Goal: Information Seeking & Learning: Learn about a topic

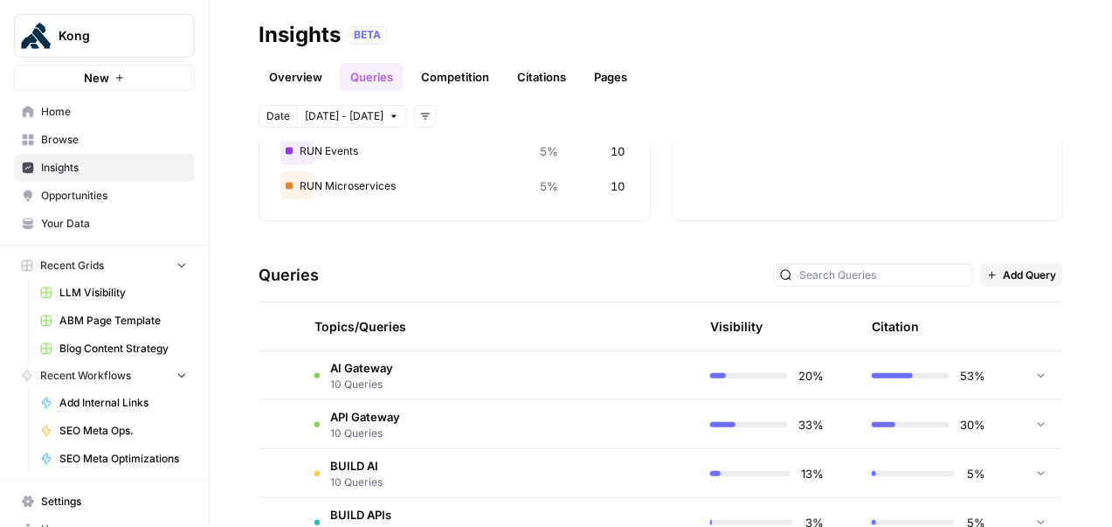
scroll to position [190, 0]
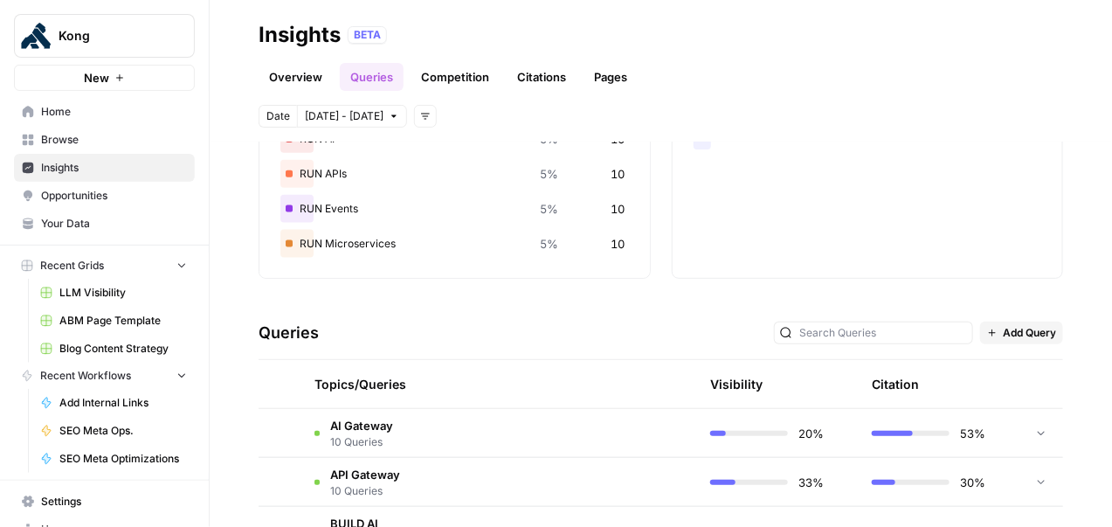
click at [842, 332] on div at bounding box center [873, 332] width 199 height 23
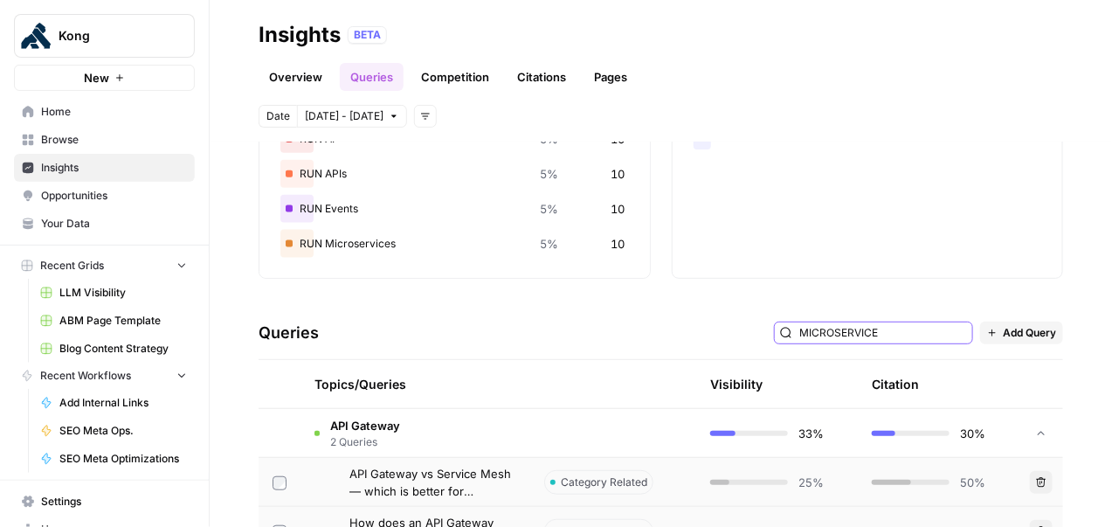
type input "MICROSERVICE"
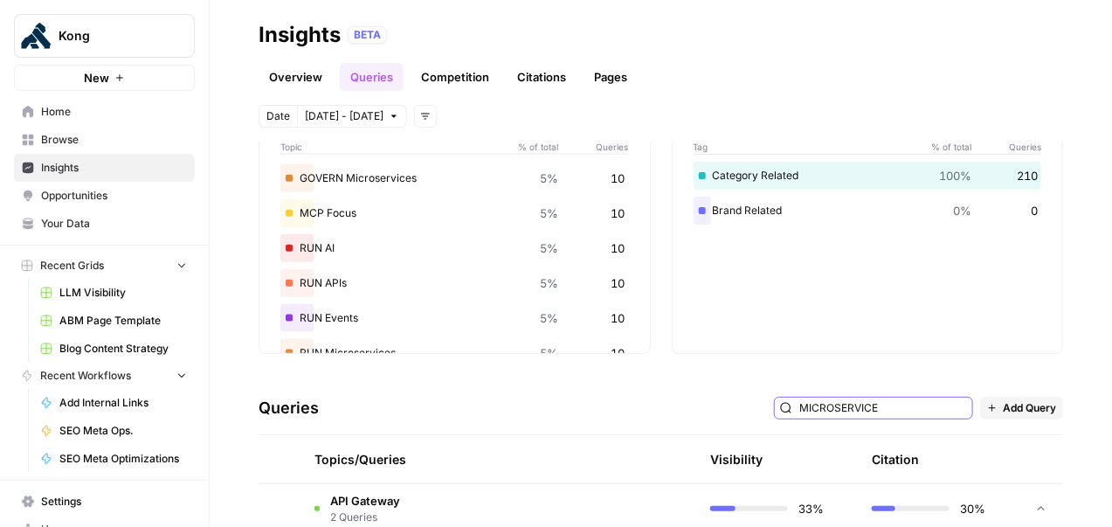
scroll to position [303, 0]
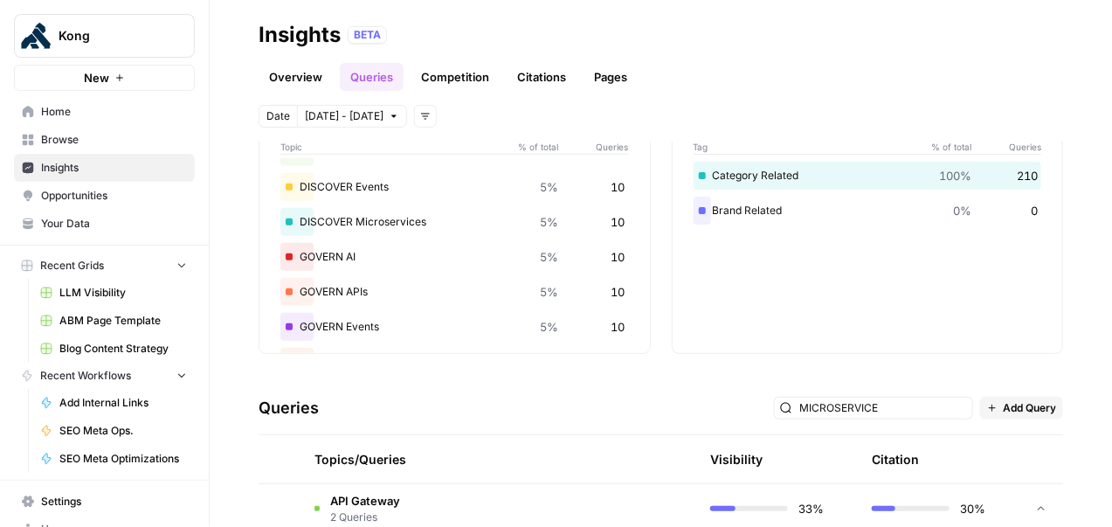
click at [302, 75] on link "Overview" at bounding box center [295, 77] width 74 height 28
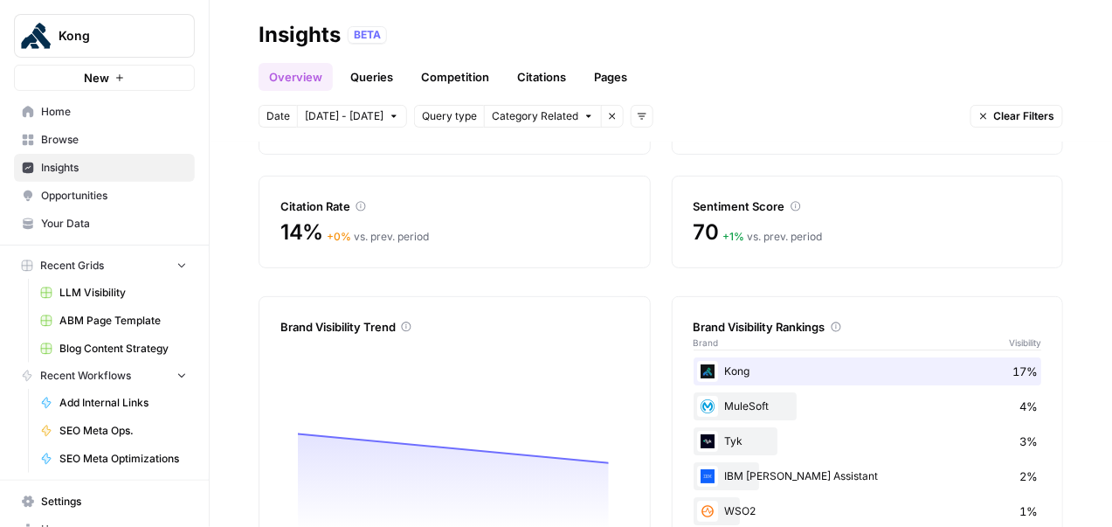
scroll to position [238, 0]
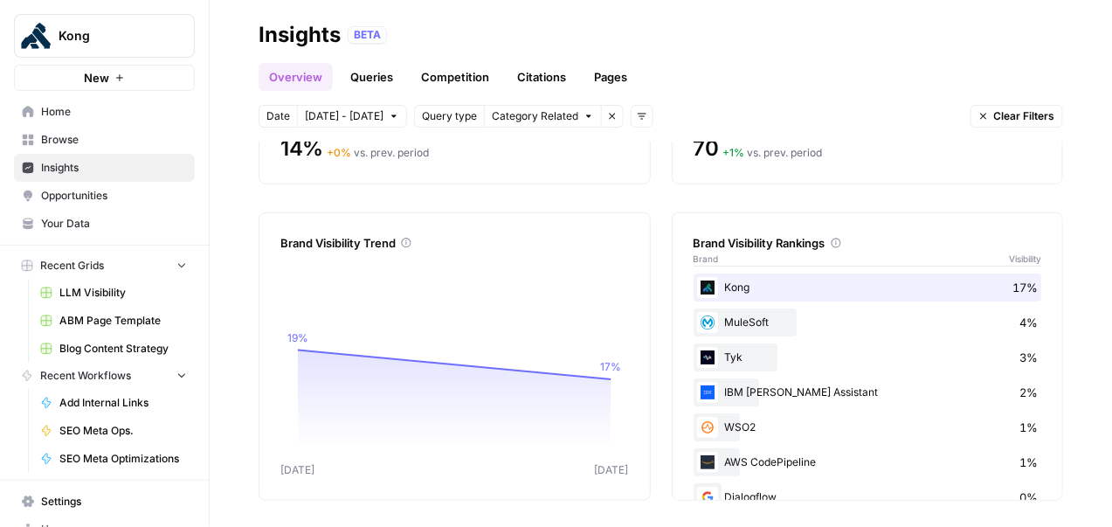
click at [540, 113] on span "Category Related" at bounding box center [535, 116] width 86 height 16
click at [441, 109] on span "Query type" at bounding box center [449, 116] width 55 height 16
click at [444, 114] on span "Query type" at bounding box center [449, 116] width 55 height 16
click at [635, 115] on button "Add filters" at bounding box center [641, 116] width 23 height 23
click at [652, 148] on span "Topic" at bounding box center [655, 154] width 45 height 17
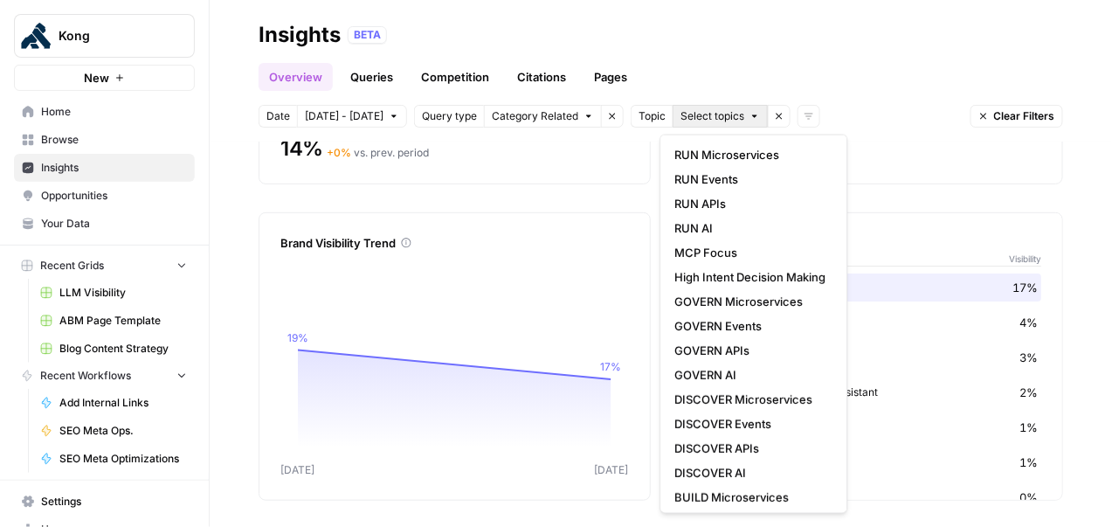
click at [711, 112] on span "Select topics" at bounding box center [712, 116] width 64 height 16
click at [731, 160] on span "RUN Microservices" at bounding box center [750, 154] width 151 height 17
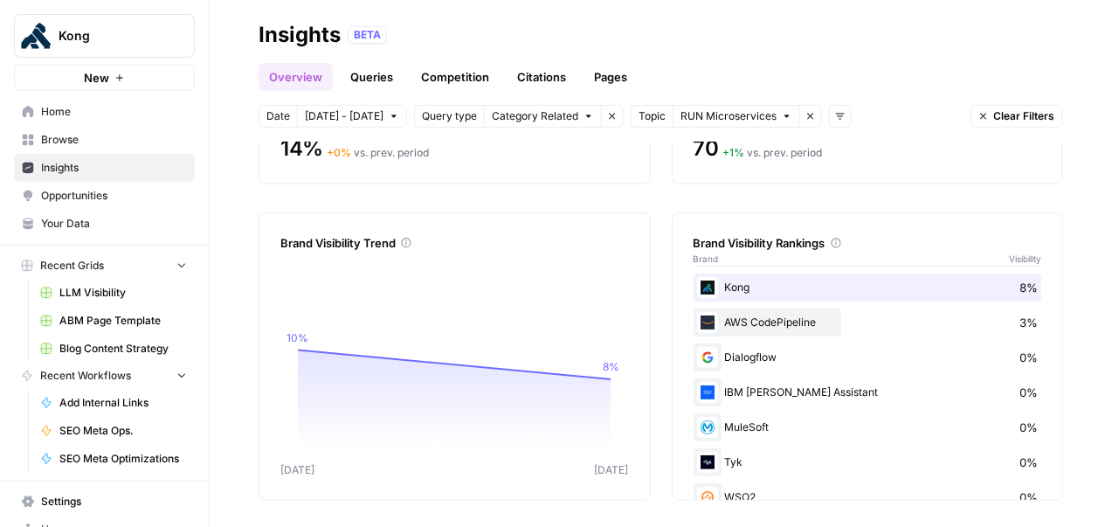
scroll to position [31, 0]
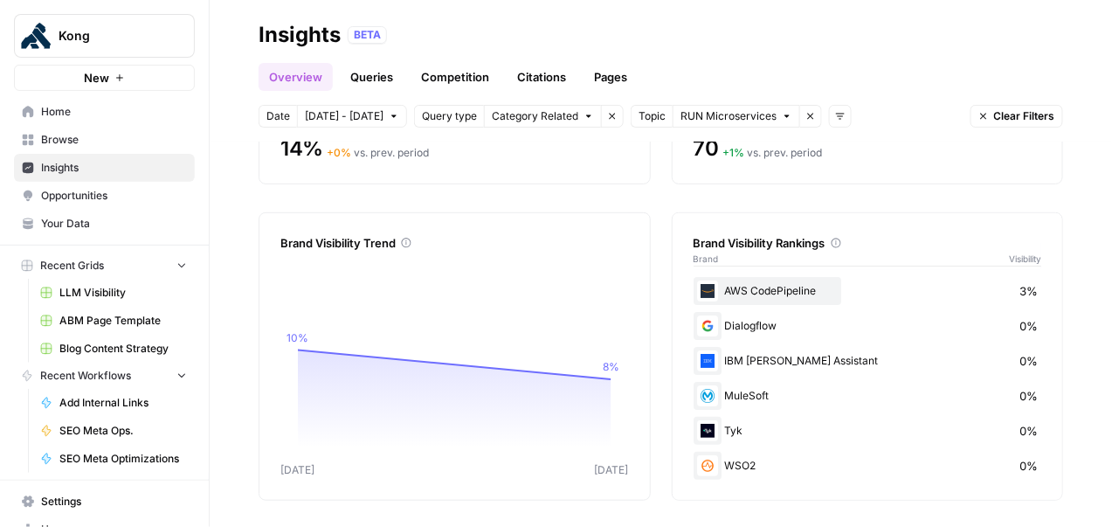
click at [727, 119] on span "RUN Microservices" at bounding box center [728, 116] width 96 height 16
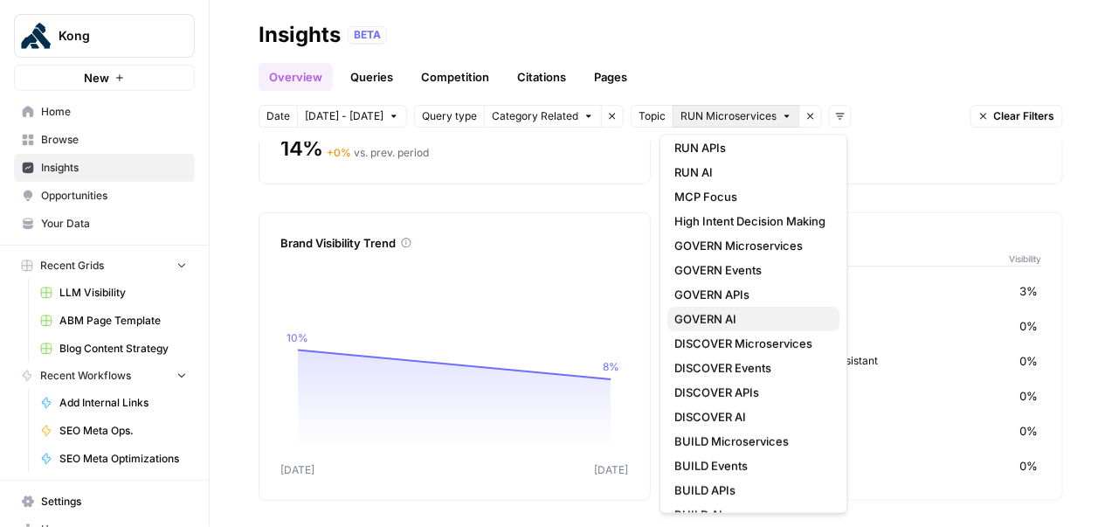
scroll to position [65, 0]
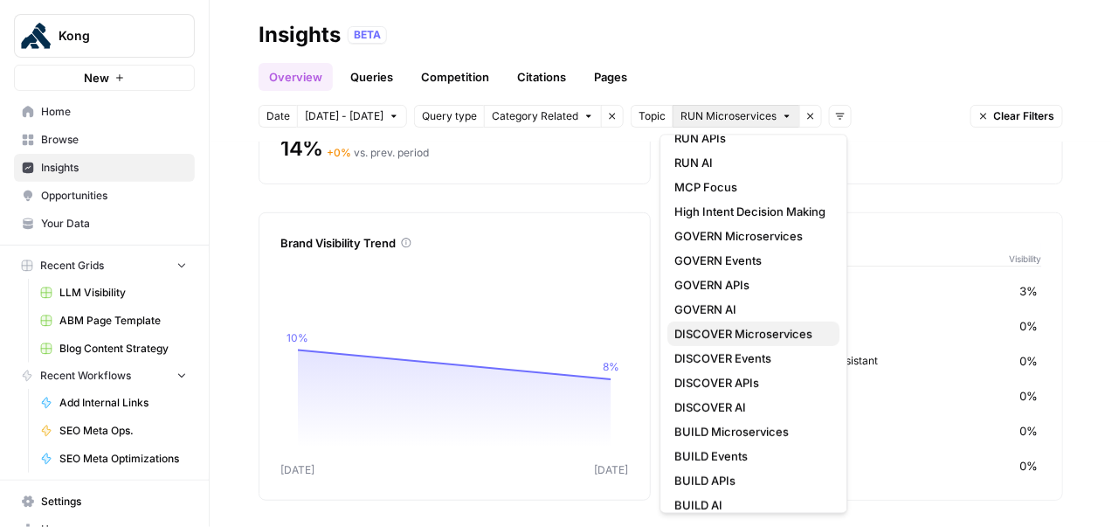
click at [721, 334] on span "DISCOVER Microservices" at bounding box center [750, 333] width 151 height 17
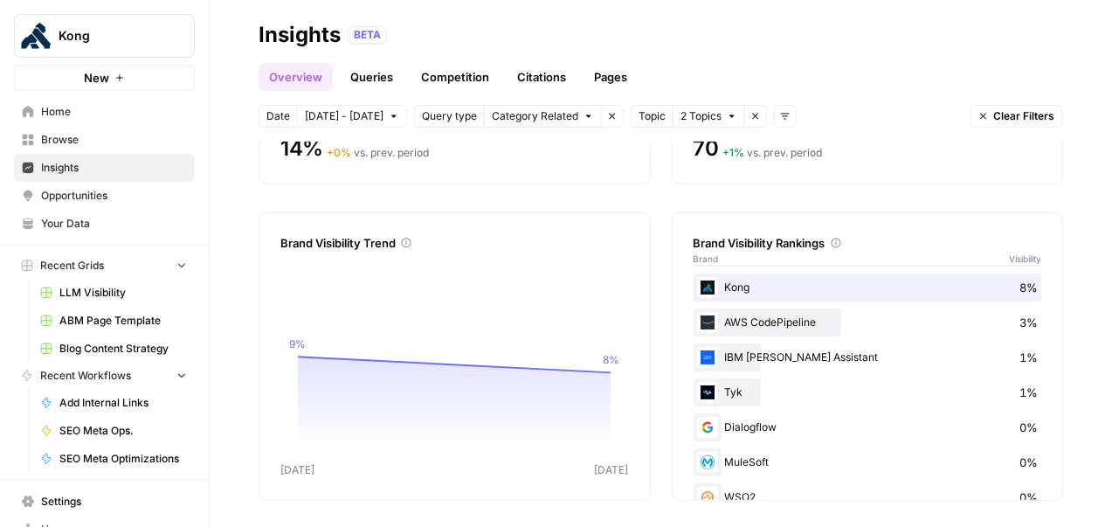
click at [709, 113] on span "2 Topics" at bounding box center [700, 116] width 41 height 16
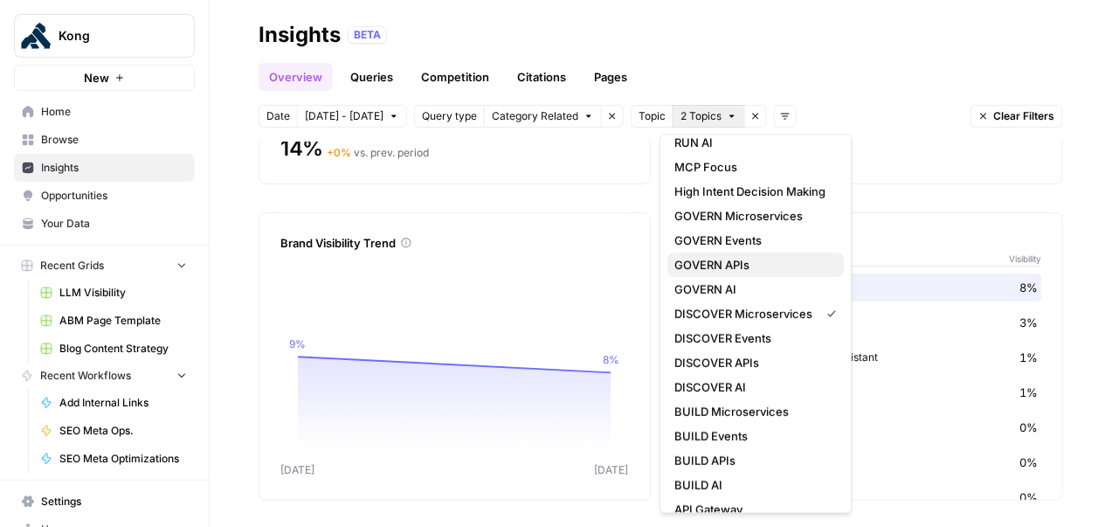
scroll to position [126, 0]
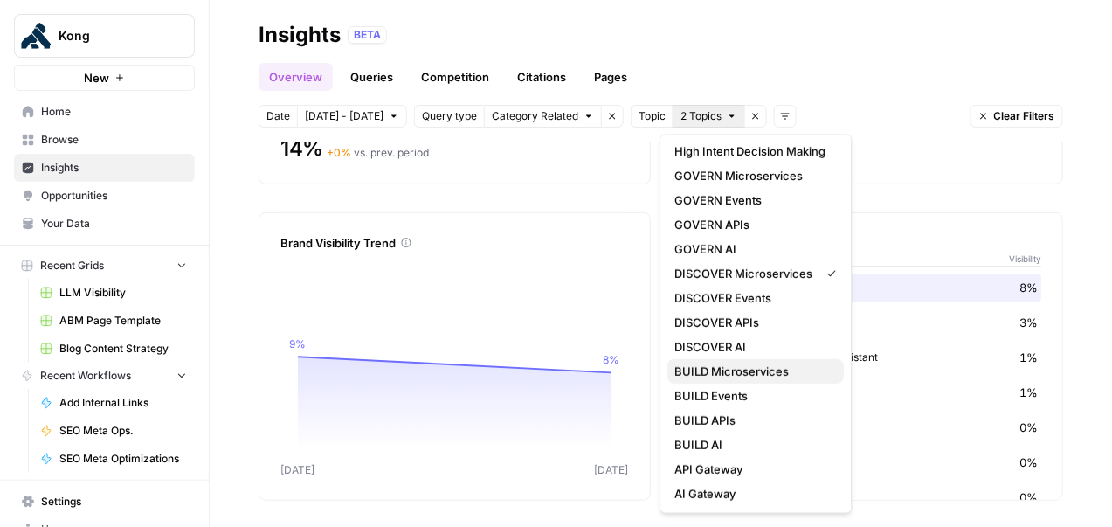
click at [752, 371] on span "BUILD Microservices" at bounding box center [752, 370] width 155 height 17
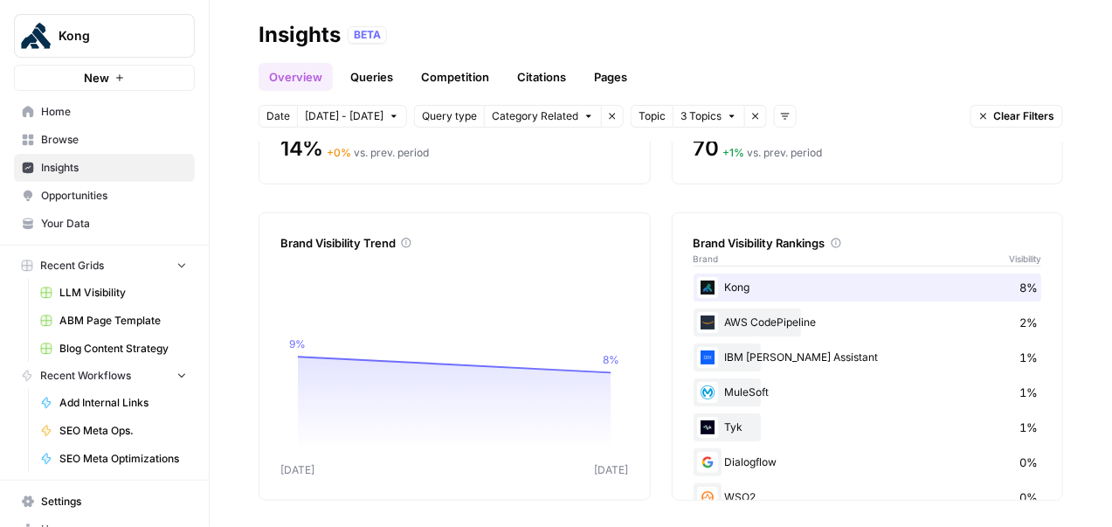
click at [692, 116] on span "3 Topics" at bounding box center [700, 116] width 41 height 16
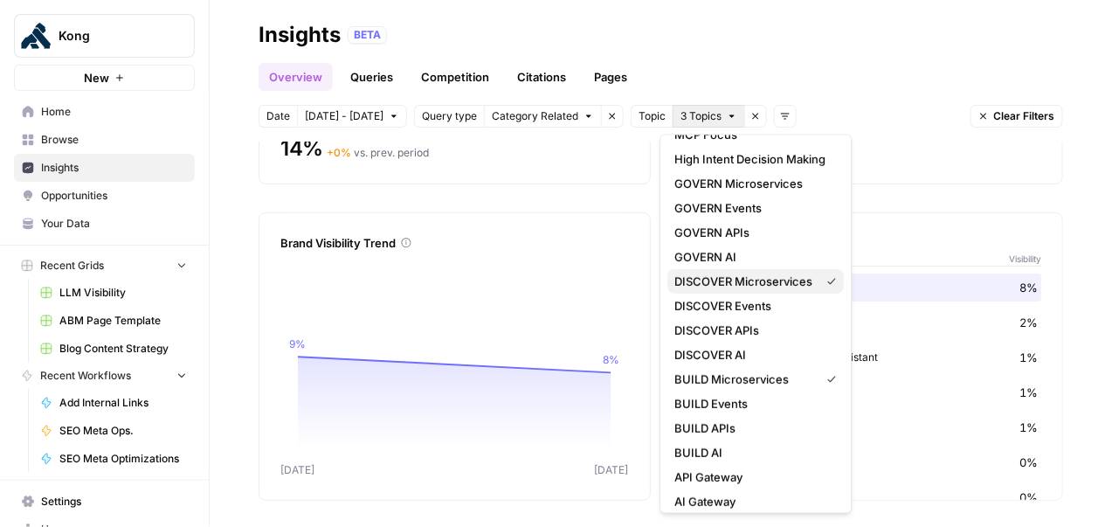
scroll to position [126, 0]
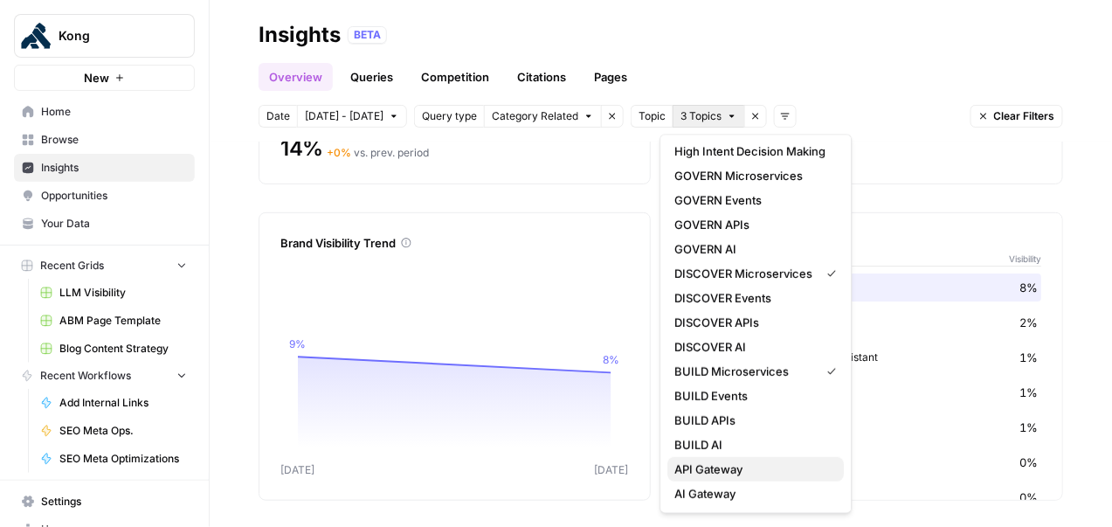
click at [725, 467] on span "API Gateway" at bounding box center [752, 468] width 155 height 17
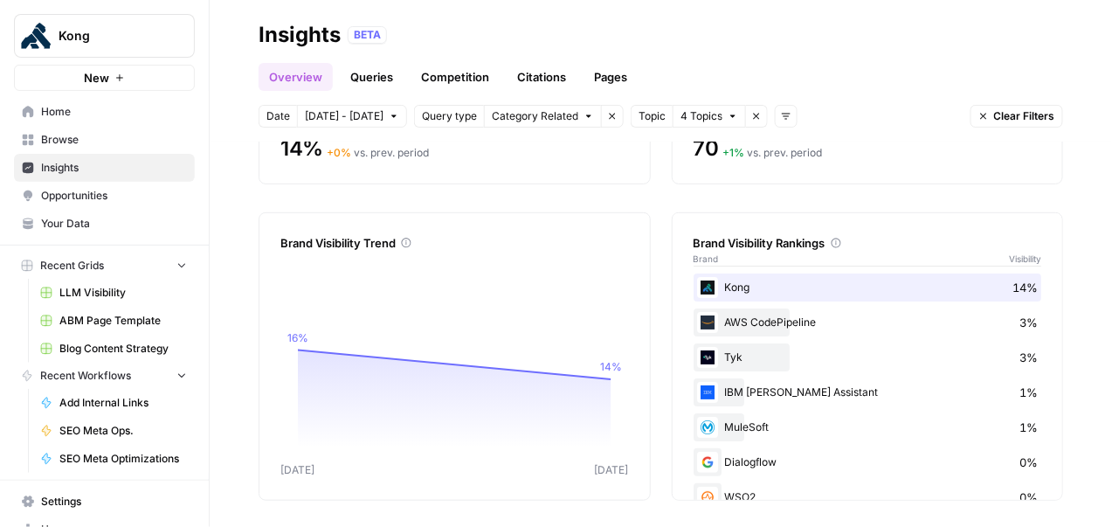
click at [692, 117] on span "4 Topics" at bounding box center [701, 116] width 42 height 16
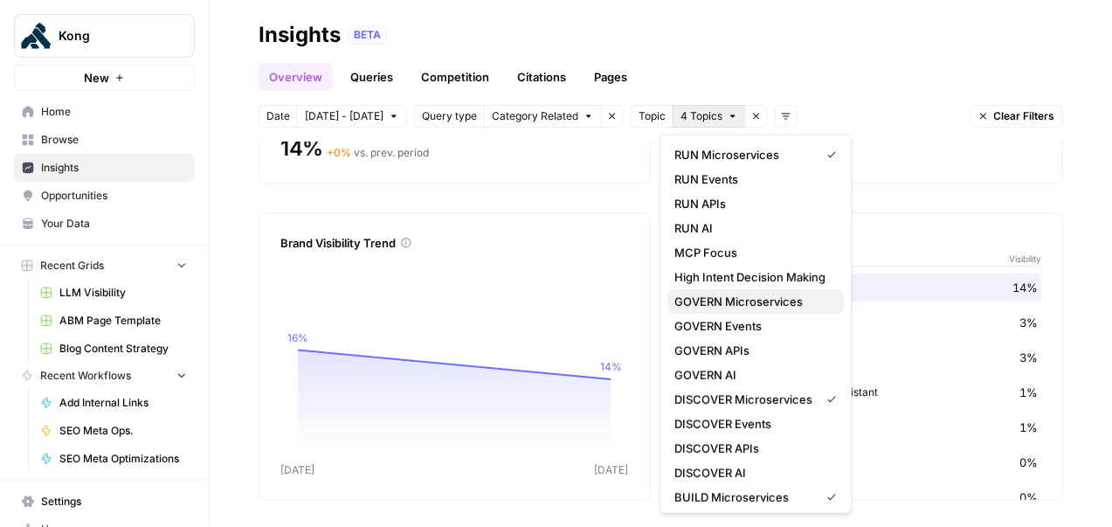
click at [742, 304] on span "GOVERN Microservices" at bounding box center [752, 301] width 155 height 17
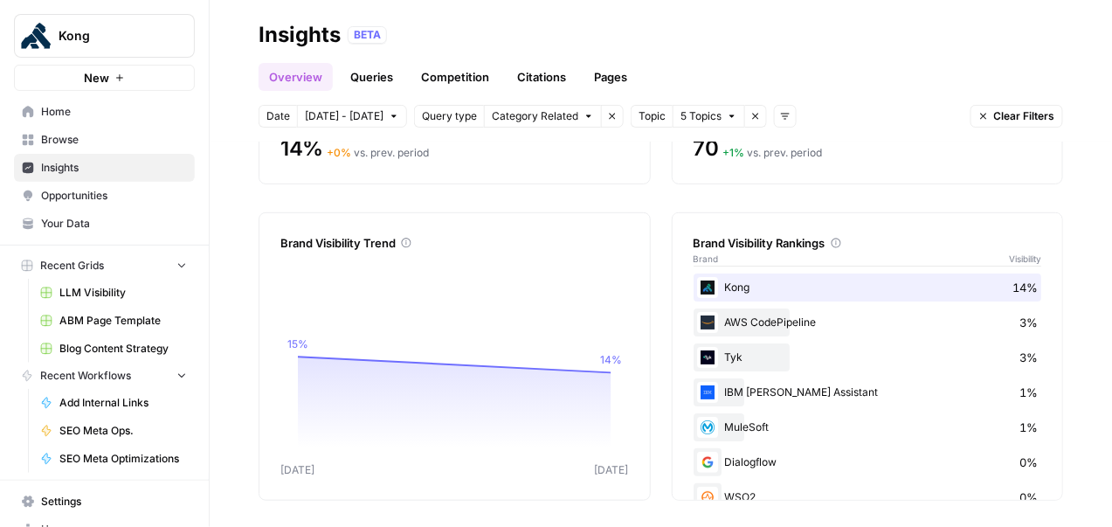
click at [701, 116] on span "5 Topics" at bounding box center [700, 116] width 41 height 16
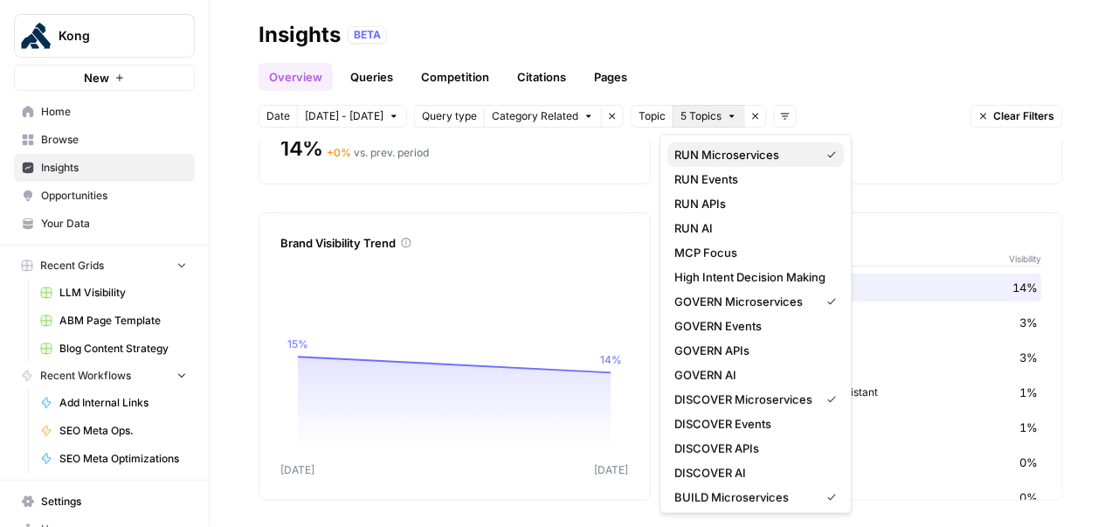
click at [802, 159] on span "RUN Microservices" at bounding box center [744, 154] width 138 height 17
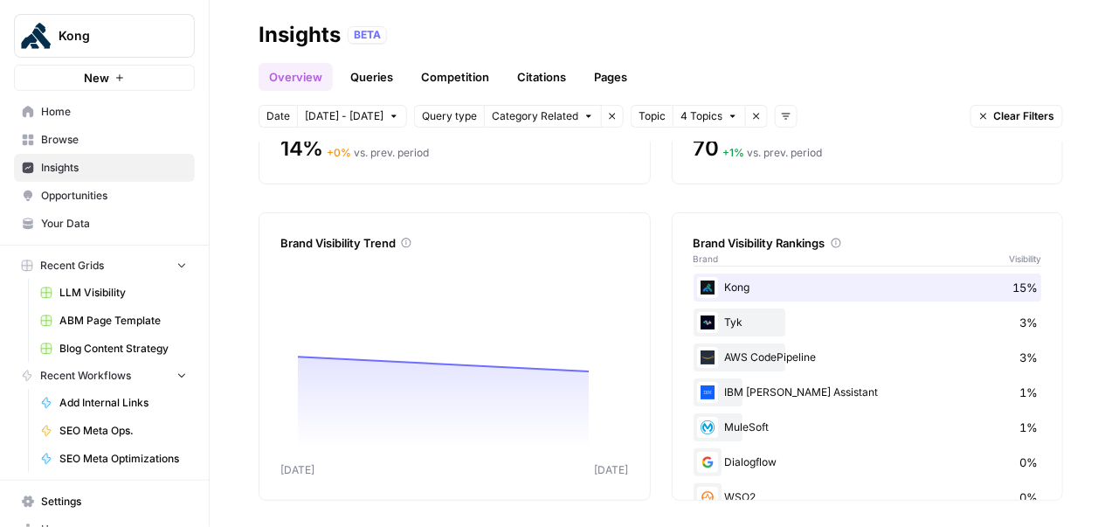
click at [692, 114] on span "4 Topics" at bounding box center [701, 116] width 42 height 16
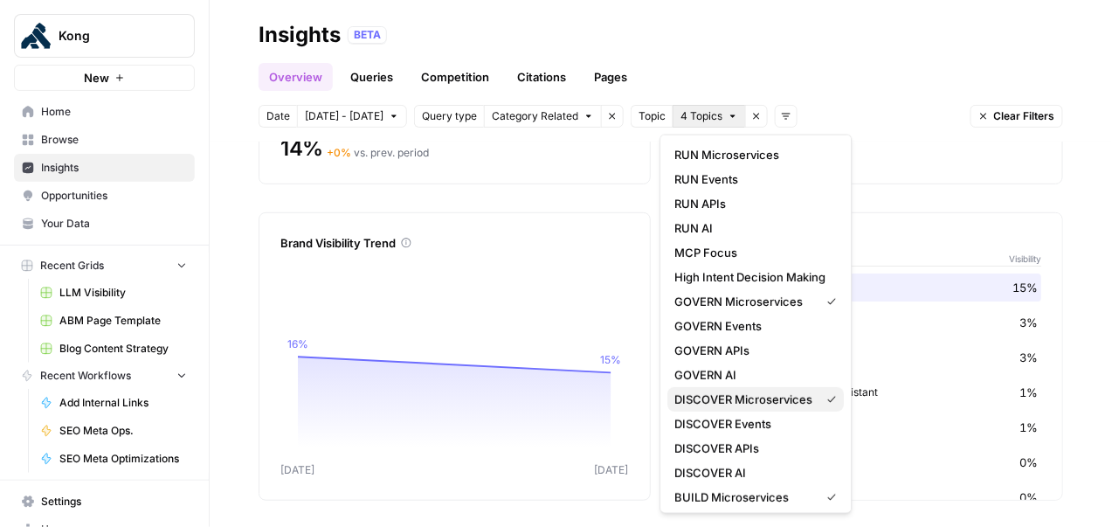
click at [784, 393] on span "DISCOVER Microservices" at bounding box center [744, 398] width 138 height 17
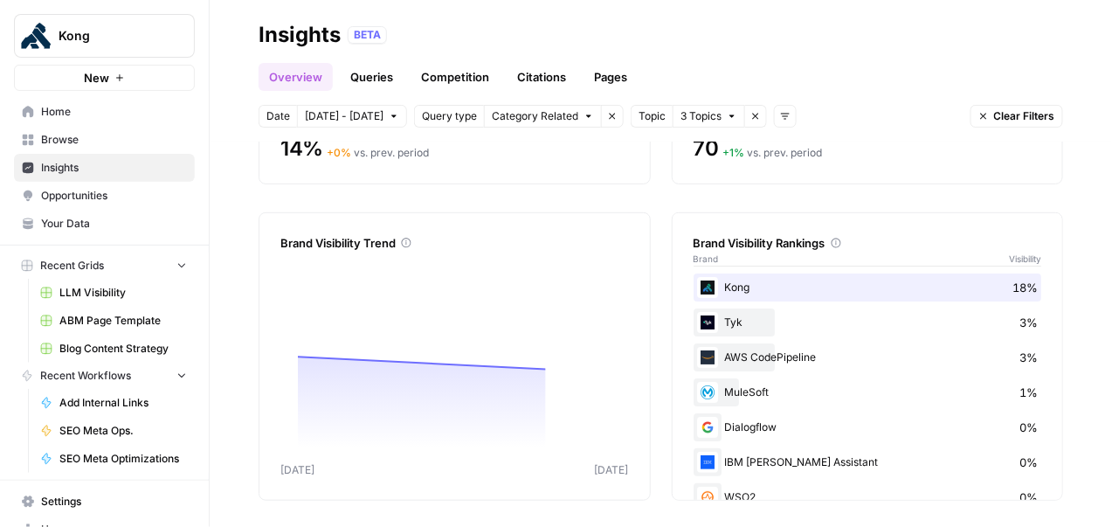
click at [696, 113] on span "3 Topics" at bounding box center [700, 116] width 41 height 16
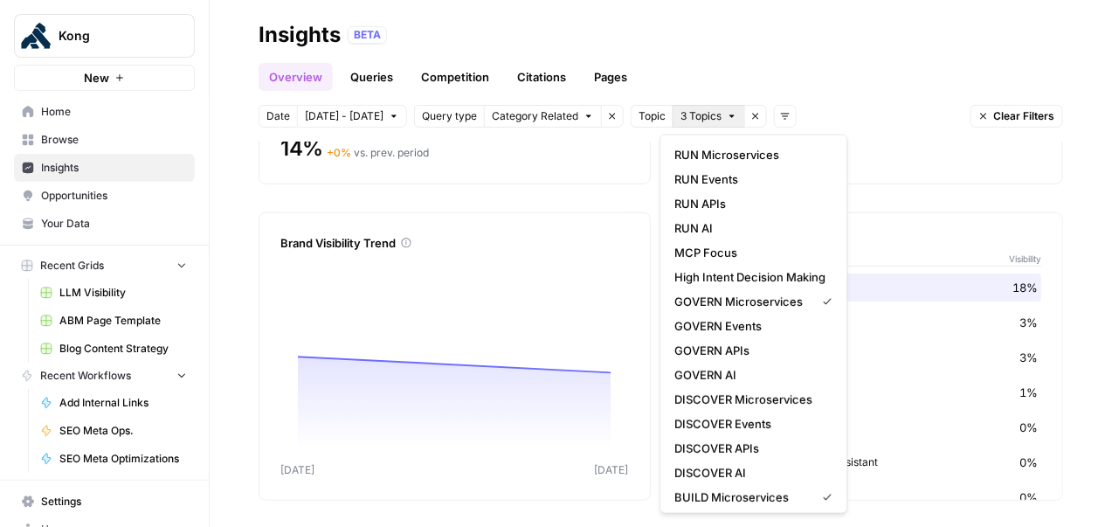
scroll to position [126, 0]
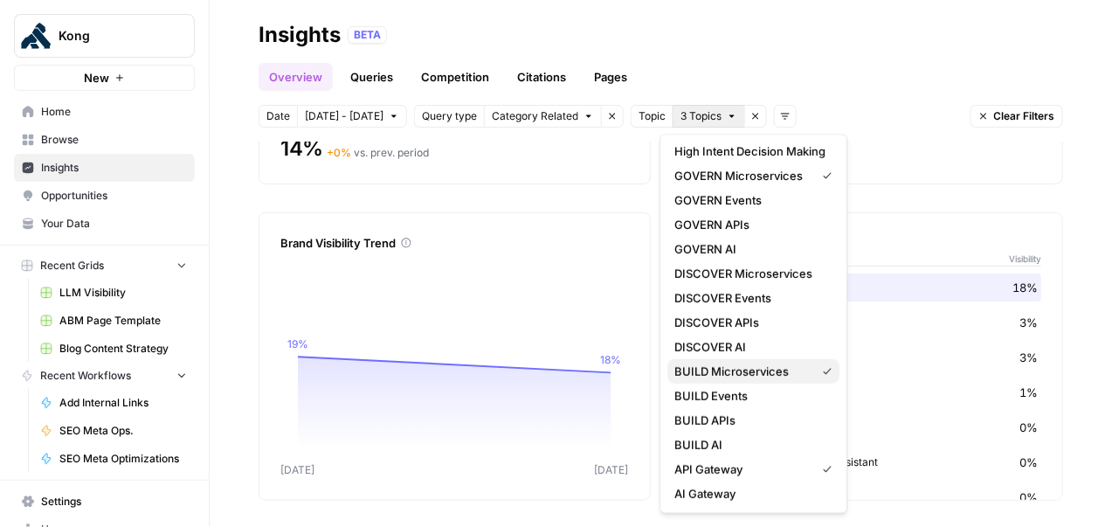
click at [765, 376] on span "BUILD Microservices" at bounding box center [742, 370] width 134 height 17
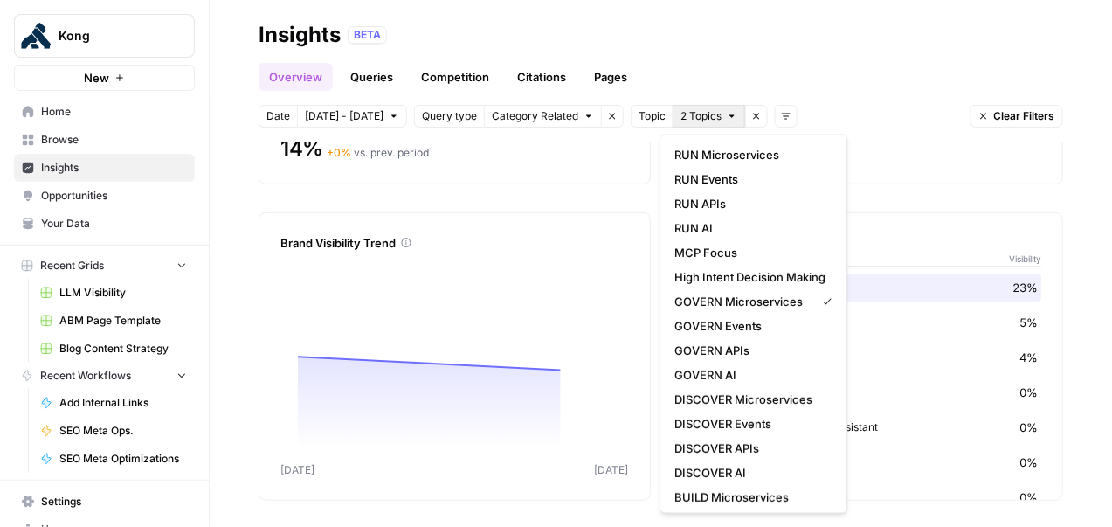
click at [692, 111] on span "2 Topics" at bounding box center [700, 116] width 41 height 16
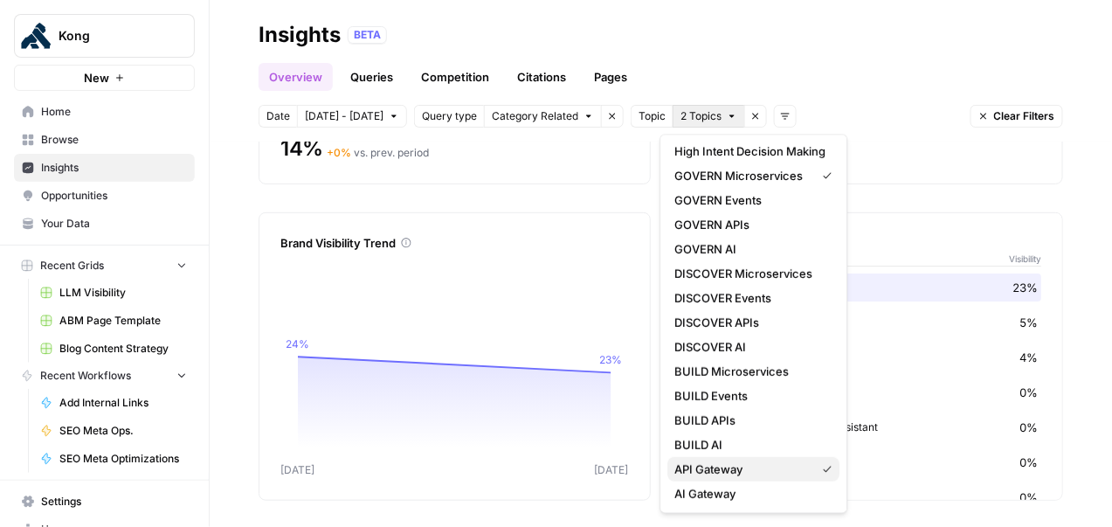
click at [747, 471] on span "API Gateway" at bounding box center [742, 468] width 134 height 17
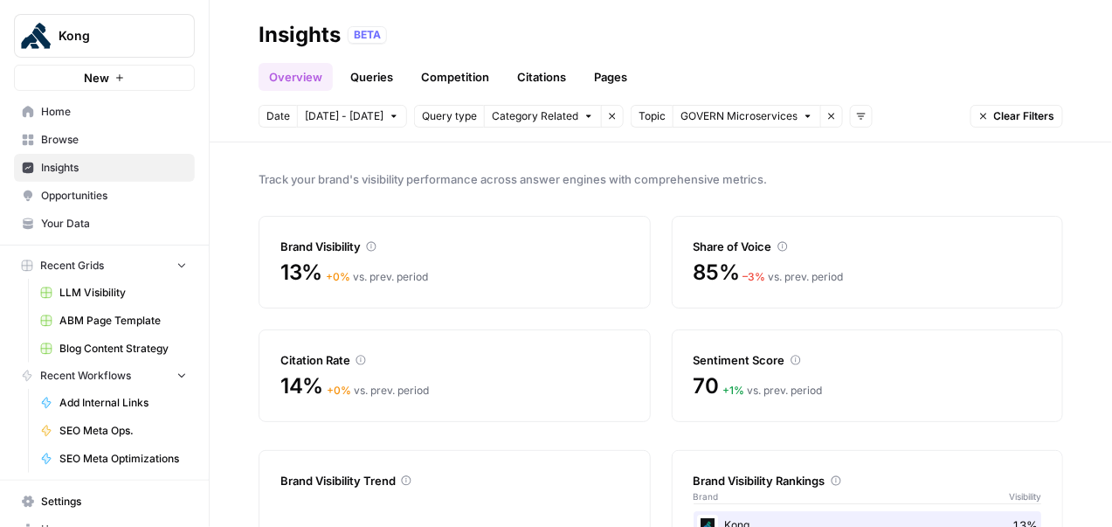
click at [372, 74] on link "Queries" at bounding box center [372, 77] width 64 height 28
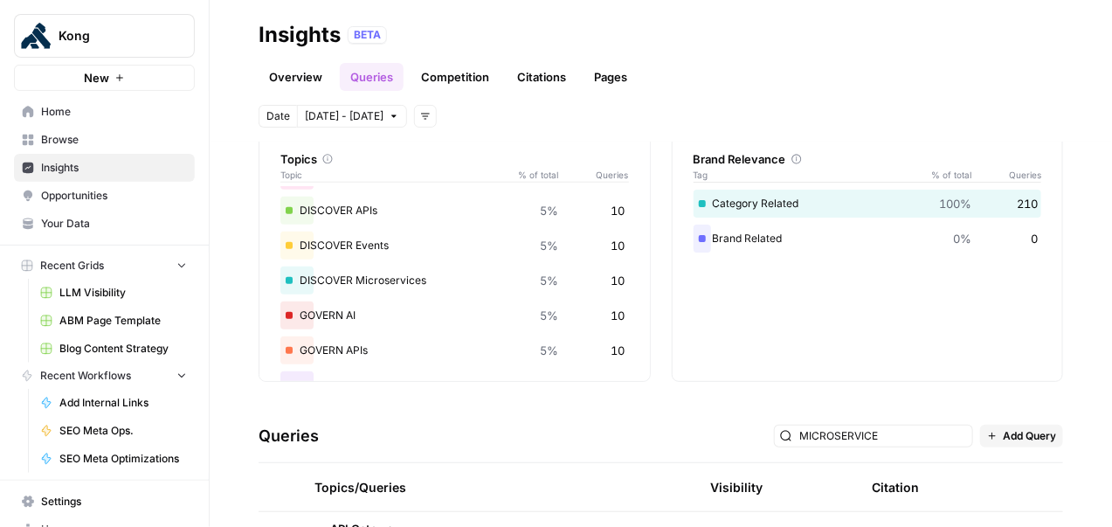
scroll to position [134, 0]
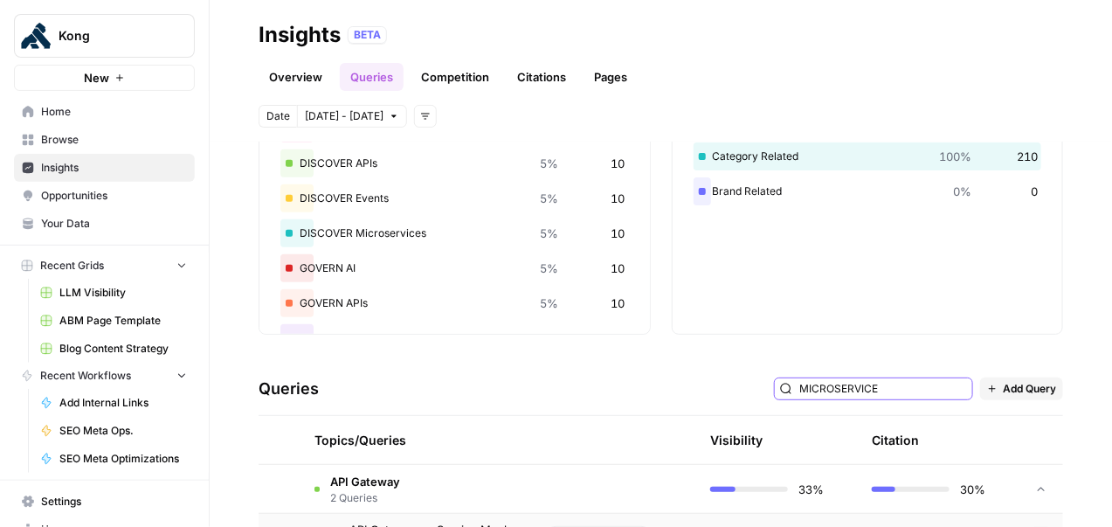
click at [936, 391] on input "MICROSERVICE" at bounding box center [883, 388] width 168 height 17
type input "MICROSERVICE"
click at [878, 327] on div "Brand Relevance Tag % of total Queries Category Related 100% 210 Brand Related …" at bounding box center [868, 207] width 392 height 253
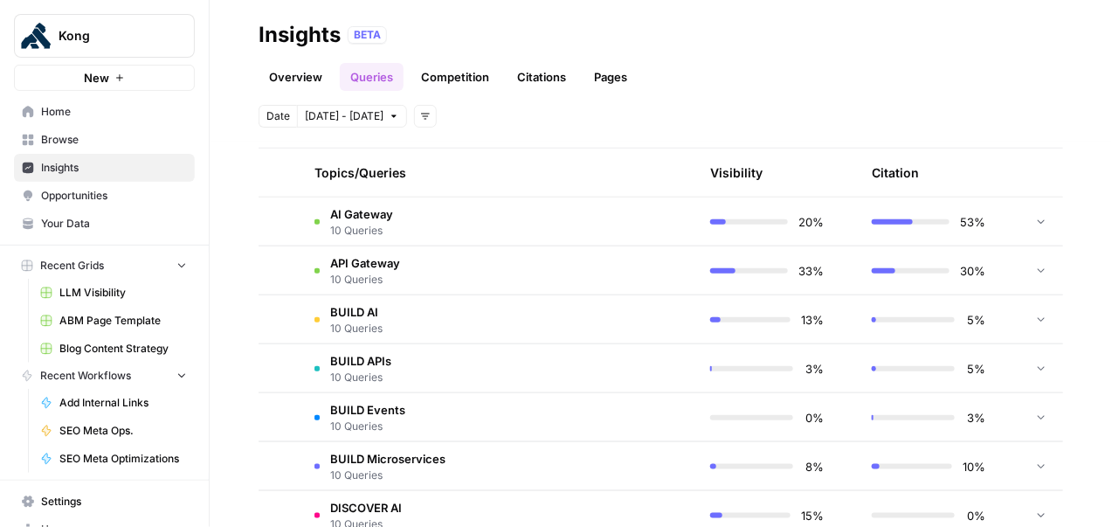
scroll to position [401, 0]
click at [607, 234] on td at bounding box center [613, 222] width 166 height 48
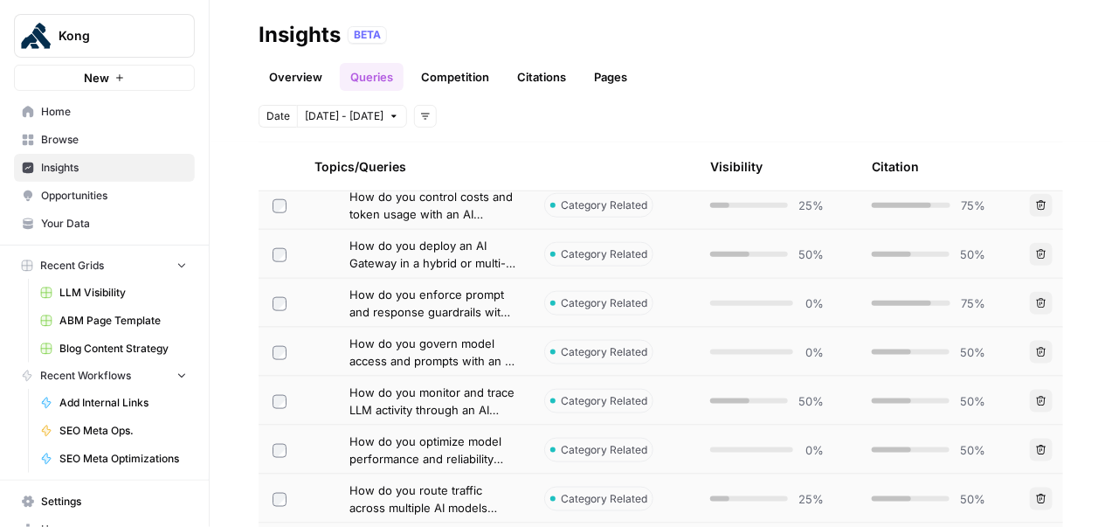
scroll to position [520, 0]
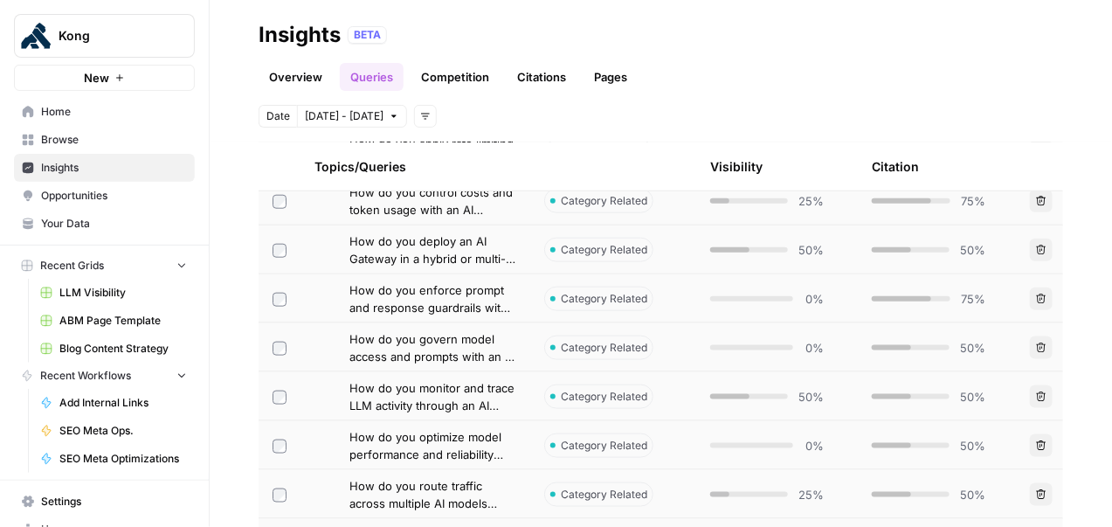
click at [498, 306] on span "How do you enforce prompt and response guardrails with an AI Gateway?" at bounding box center [432, 298] width 167 height 35
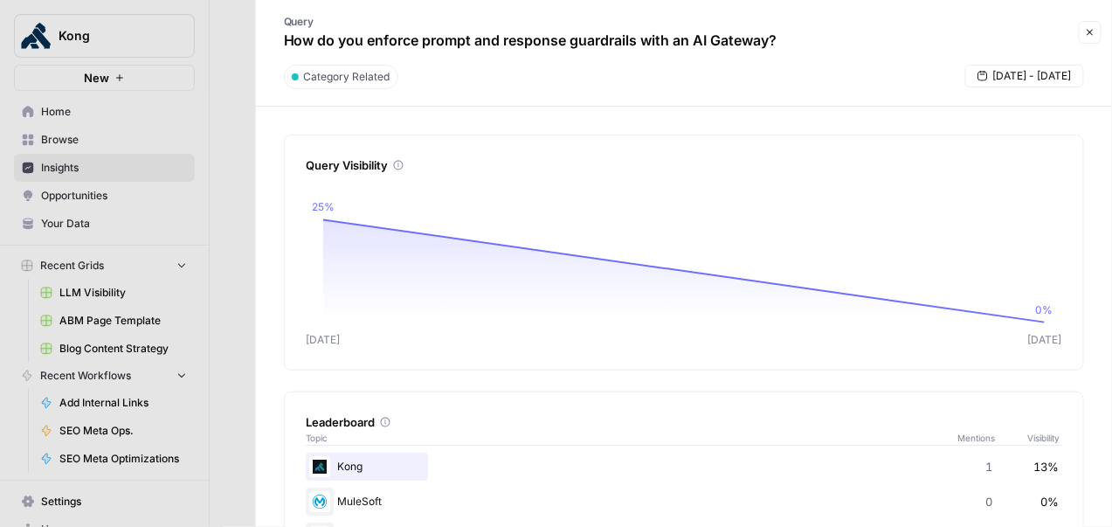
click at [1092, 36] on icon "button" at bounding box center [1090, 32] width 10 height 10
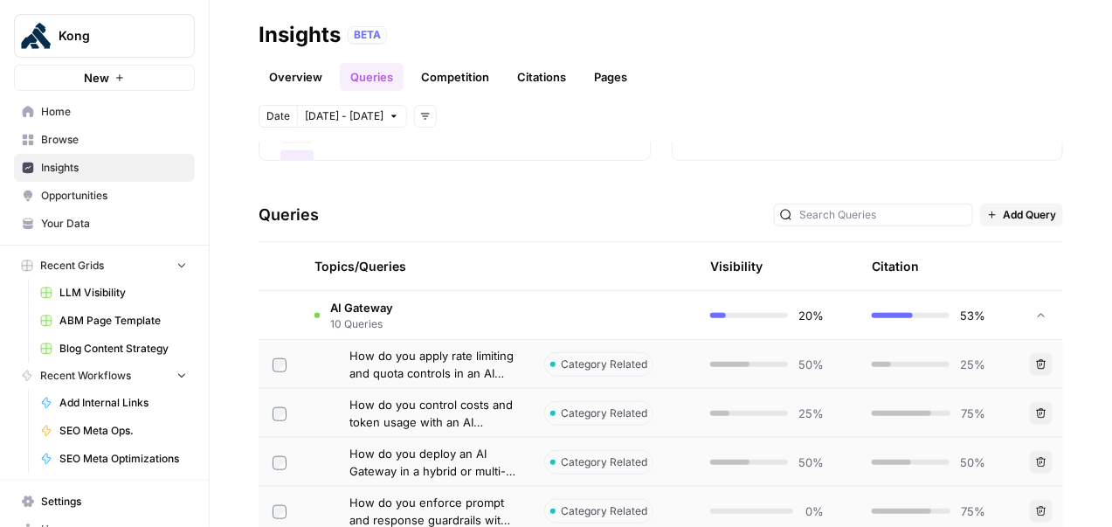
scroll to position [307, 0]
click at [494, 313] on td "AI Gateway 10 Queries" at bounding box center [415, 317] width 230 height 48
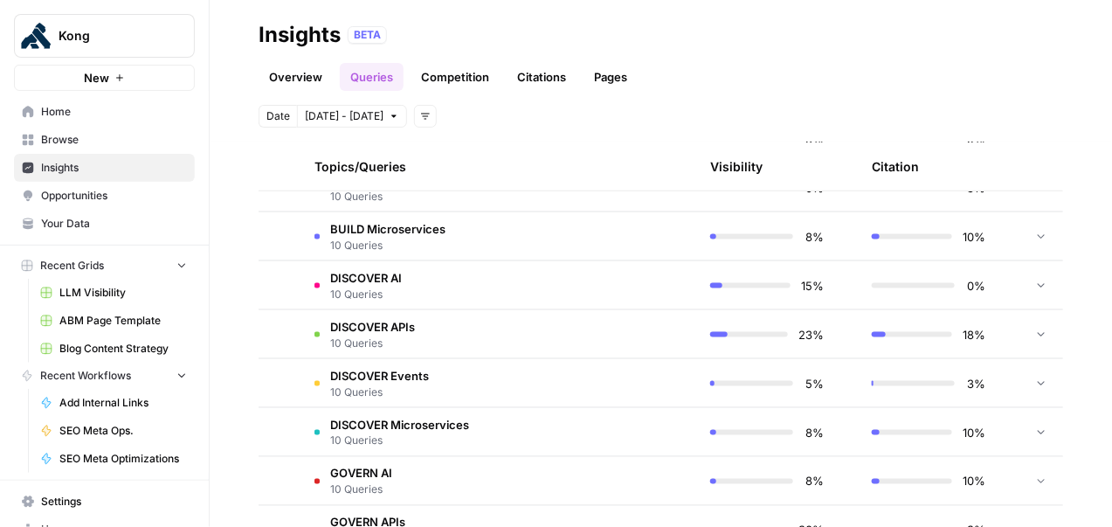
scroll to position [660, 0]
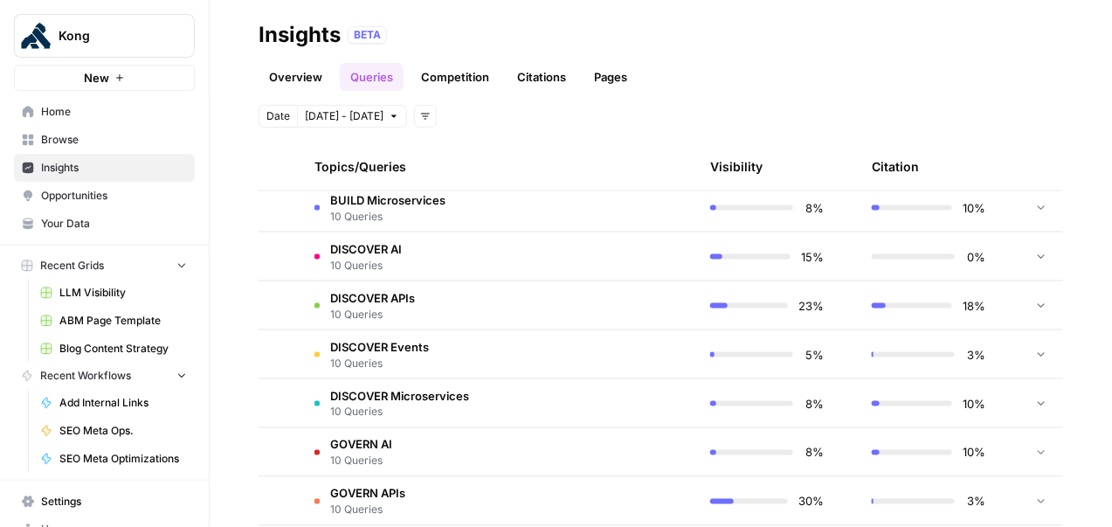
click at [517, 306] on td "DISCOVER APIs 10 Queries" at bounding box center [415, 305] width 230 height 48
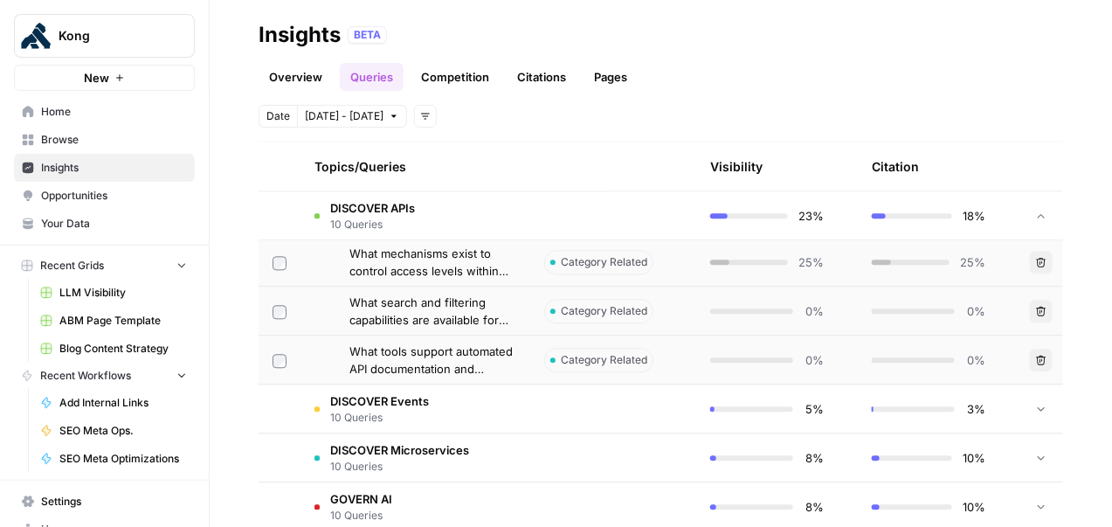
scroll to position [1036, 0]
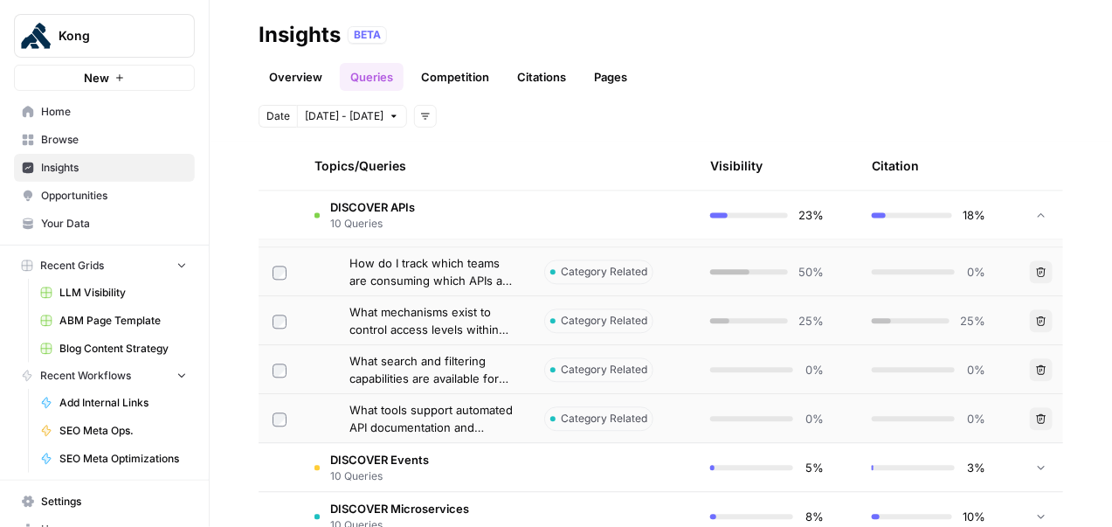
click at [450, 375] on span "What search and filtering capabilities are available for developers exploring t…" at bounding box center [432, 370] width 167 height 35
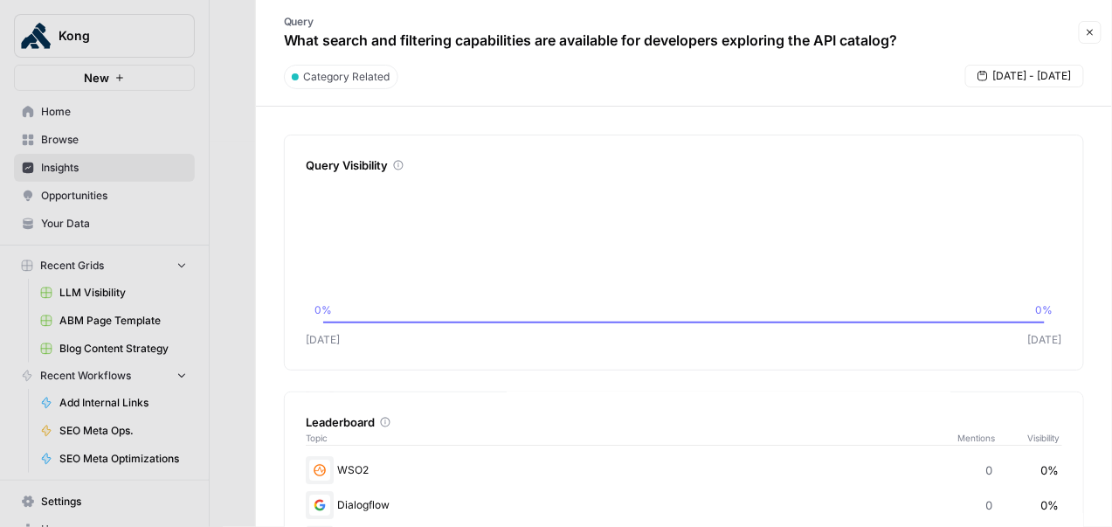
click at [1093, 31] on icon "button" at bounding box center [1090, 32] width 10 height 10
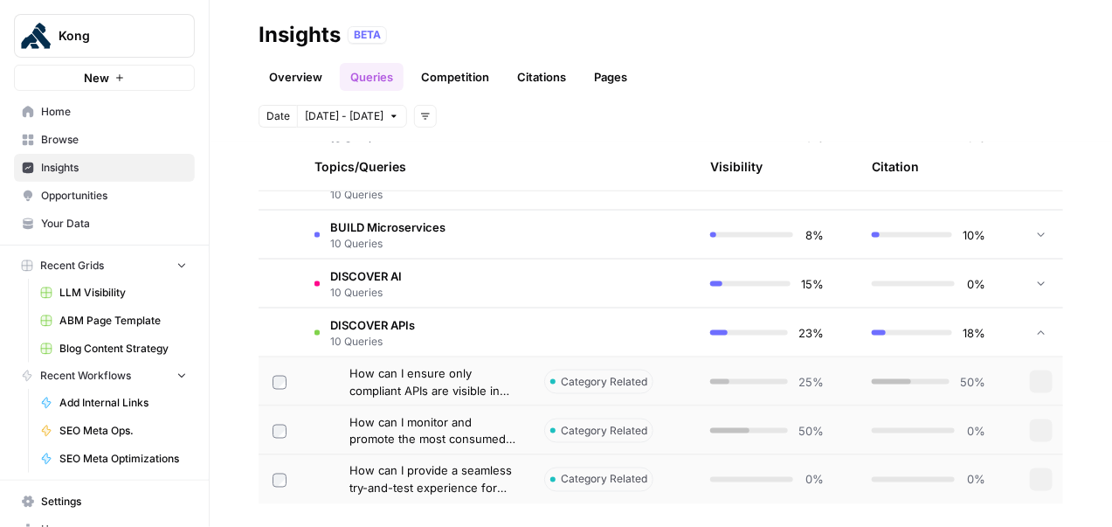
scroll to position [316, 0]
